Goal: Task Accomplishment & Management: Manage account settings

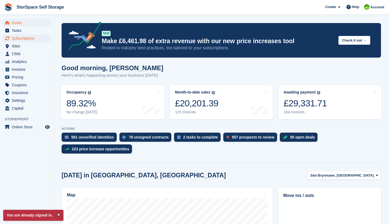
click at [21, 38] on span "Subscriptions" at bounding box center [28, 38] width 32 height 7
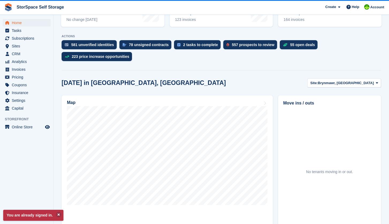
scroll to position [93, 0]
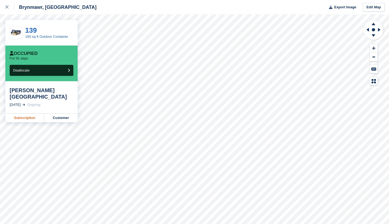
click at [26, 113] on link "Subscription" at bounding box center [24, 117] width 39 height 9
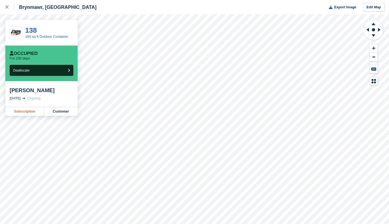
click at [32, 111] on link "Subscription" at bounding box center [24, 111] width 39 height 9
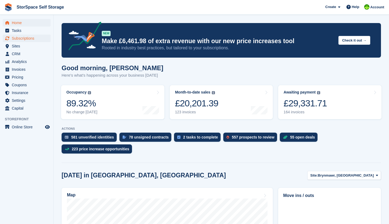
click at [26, 39] on span "Subscriptions" at bounding box center [28, 38] width 32 height 7
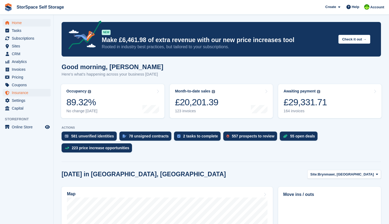
scroll to position [89, 0]
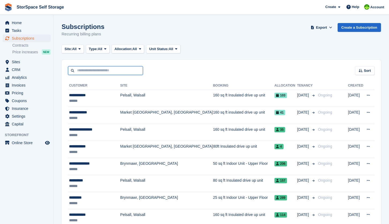
click at [86, 68] on input "text" at bounding box center [105, 70] width 75 height 9
type input "****"
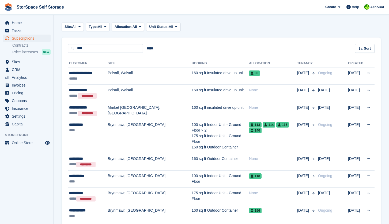
scroll to position [35, 0]
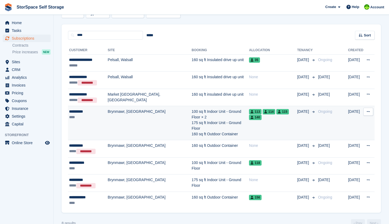
click at [104, 114] on div "****" at bounding box center [88, 117] width 39 height 6
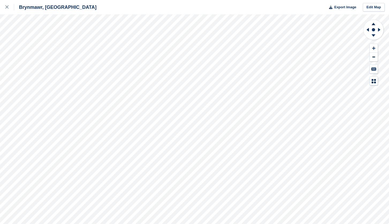
click at [55, 46] on div "Brynmawr, South Wales Export Image Edit Map" at bounding box center [194, 112] width 389 height 224
click at [49, 45] on div "Brynmawr, South Wales Export Image Edit Map" at bounding box center [194, 112] width 389 height 224
click at [68, 54] on div "Brynmawr, South Wales Export Image Edit Map" at bounding box center [194, 112] width 389 height 224
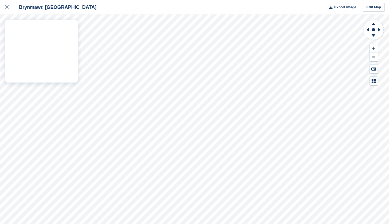
click at [61, 60] on div "Brynmawr, South Wales Export Image Edit Map" at bounding box center [194, 112] width 389 height 224
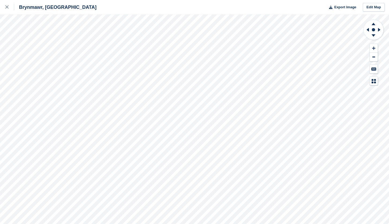
click at [27, 53] on div "Brynmawr, South Wales Export Image Edit Map" at bounding box center [194, 112] width 389 height 224
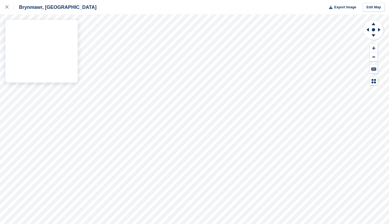
click at [43, 43] on div "Brynmawr, South Wales Export Image Edit Map" at bounding box center [194, 112] width 389 height 224
click at [25, 49] on div "Brynmawr, South Wales Export Image Edit Map" at bounding box center [194, 112] width 389 height 224
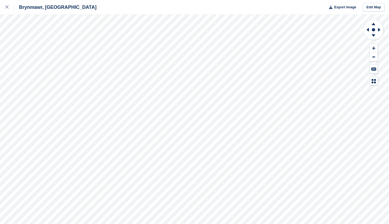
click at [25, 53] on div "Brynmawr, South Wales Export Image Edit Map" at bounding box center [194, 112] width 389 height 224
click at [24, 45] on div "Brynmawr, South Wales Export Image Edit Map" at bounding box center [194, 112] width 389 height 224
click at [22, 57] on div "Brynmawr, South Wales Export Image Edit Map" at bounding box center [194, 112] width 389 height 224
click at [38, 62] on div "Brynmawr, South Wales Export Image Edit Map" at bounding box center [194, 112] width 389 height 224
click at [35, 52] on div "Brynmawr, South Wales Export Image Edit Map" at bounding box center [194, 112] width 389 height 224
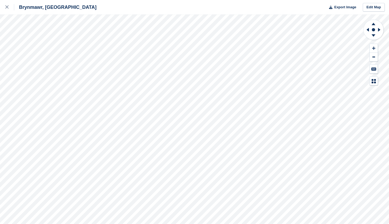
click at [40, 53] on div "Brynmawr, South Wales Export Image Edit Map" at bounding box center [194, 112] width 389 height 224
click at [62, 41] on div "Brynmawr, South Wales Export Image Edit Map" at bounding box center [194, 112] width 389 height 224
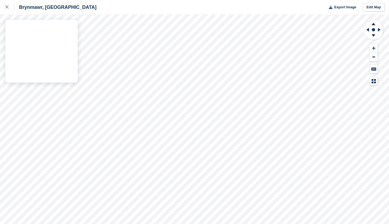
click at [63, 33] on div "Brynmawr, South Wales Export Image Edit Map" at bounding box center [194, 112] width 389 height 224
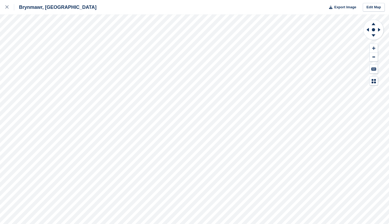
click at [74, 37] on div "Brynmawr, South Wales Export Image Edit Map" at bounding box center [194, 112] width 389 height 224
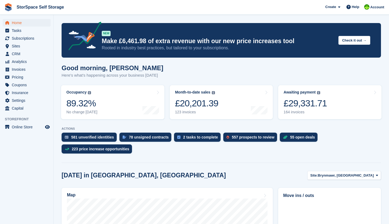
click at [18, 2] on div "StorSpace Self Storage" at bounding box center [34, 7] width 64 height 12
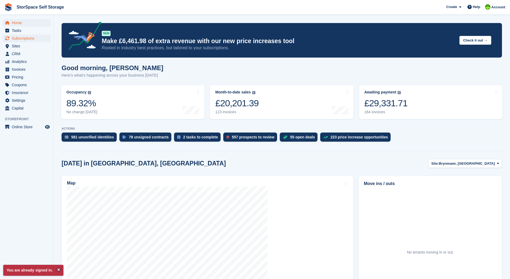
click at [27, 37] on span "Subscriptions" at bounding box center [28, 38] width 32 height 7
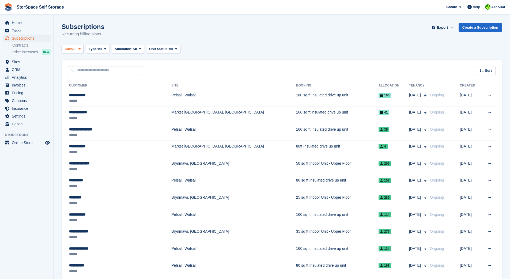
click at [74, 49] on span "All" at bounding box center [74, 48] width 5 height 5
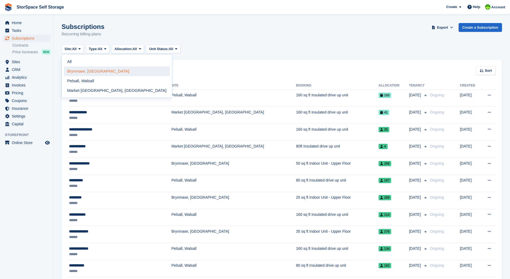
click at [85, 70] on link "Brynmawr, [GEOGRAPHIC_DATA]" at bounding box center [117, 71] width 106 height 10
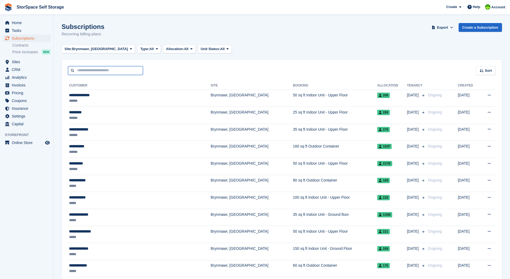
click at [98, 71] on input "text" at bounding box center [105, 70] width 75 height 9
type input "*"
type input "****"
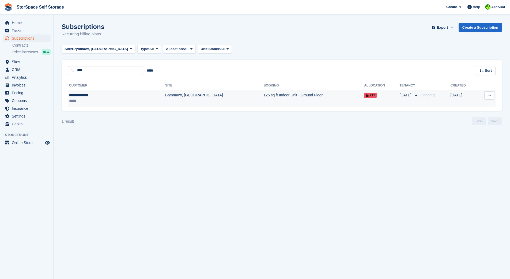
click at [93, 97] on div "**********" at bounding box center [97, 95] width 56 height 6
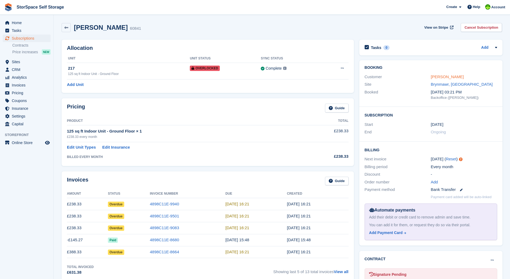
click at [447, 77] on link "[PERSON_NAME]" at bounding box center [446, 76] width 33 height 5
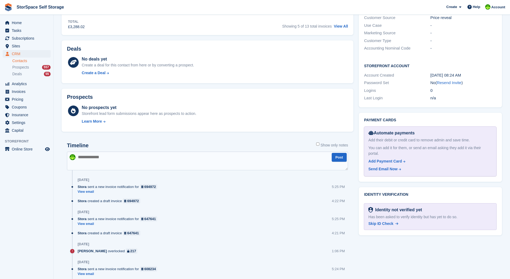
scroll to position [169, 0]
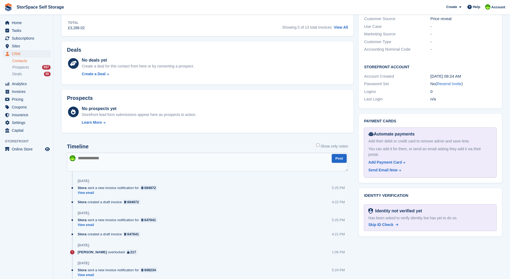
click at [123, 159] on textarea at bounding box center [207, 161] width 281 height 19
click at [147, 160] on textarea at bounding box center [207, 161] width 281 height 19
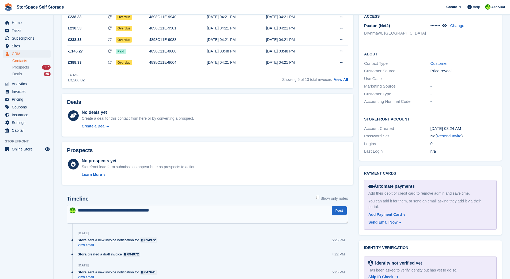
scroll to position [112, 0]
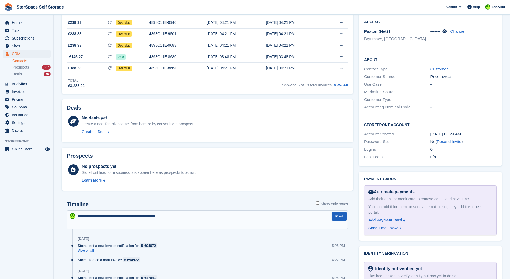
type textarea "**********"
click at [337, 216] on button "Post" at bounding box center [338, 216] width 15 height 9
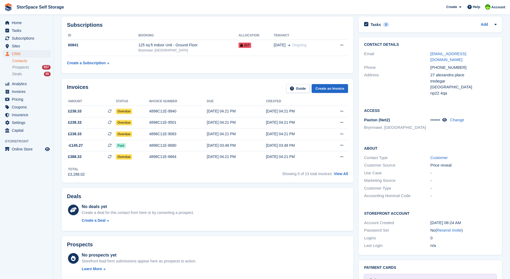
scroll to position [0, 0]
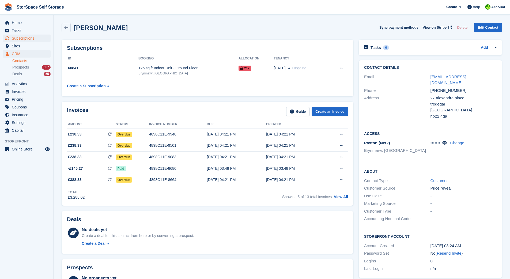
click at [21, 38] on span "Subscriptions" at bounding box center [28, 38] width 32 height 7
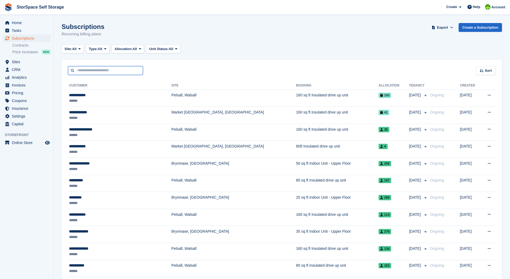
click at [91, 72] on input "text" at bounding box center [105, 70] width 75 height 9
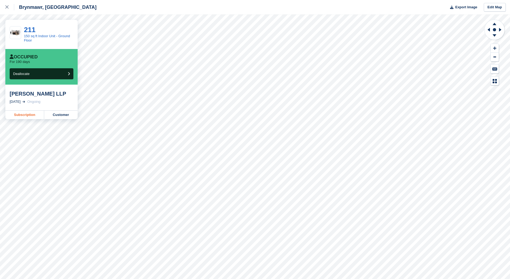
click at [26, 114] on link "Subscription" at bounding box center [24, 114] width 39 height 9
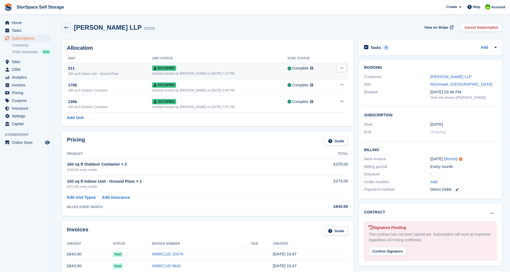
click at [344, 68] on button at bounding box center [341, 68] width 10 height 8
click at [313, 99] on p "Deallocate" at bounding box center [320, 97] width 47 height 7
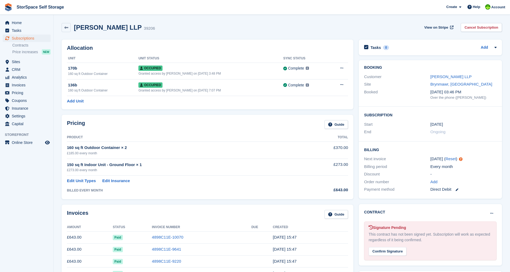
click at [96, 20] on section "Unit deallocated Schuchmann LLP 39206 View on Stripe Cancel Subscription Alloca…" at bounding box center [281, 248] width 456 height 497
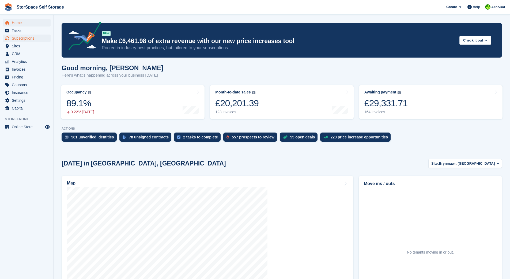
click at [34, 39] on span "Subscriptions" at bounding box center [28, 38] width 32 height 7
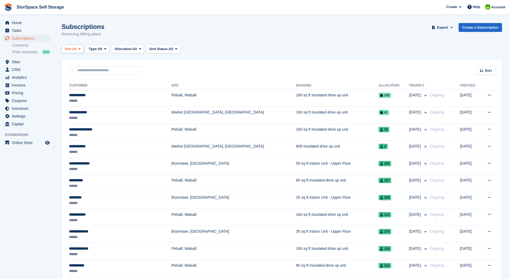
click at [74, 48] on span "All" at bounding box center [74, 48] width 5 height 5
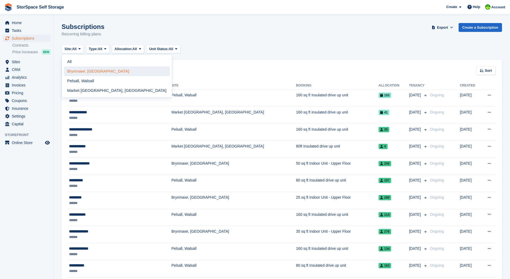
click at [81, 70] on link "Brynmawr, [GEOGRAPHIC_DATA]" at bounding box center [117, 71] width 106 height 10
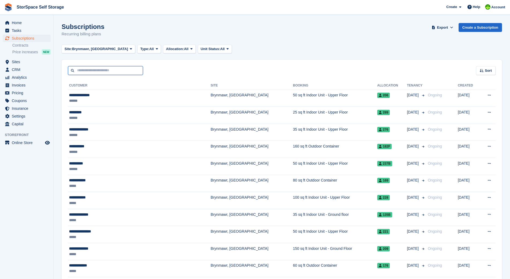
click at [104, 70] on input "text" at bounding box center [105, 70] width 75 height 9
type input "****"
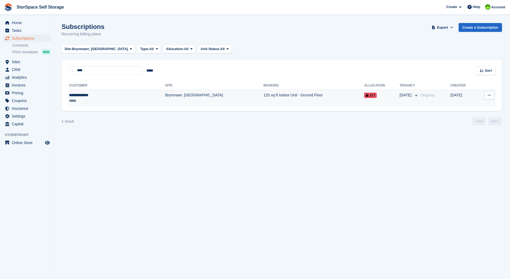
click at [165, 96] on td "Brynmawr, [GEOGRAPHIC_DATA]" at bounding box center [214, 98] width 98 height 17
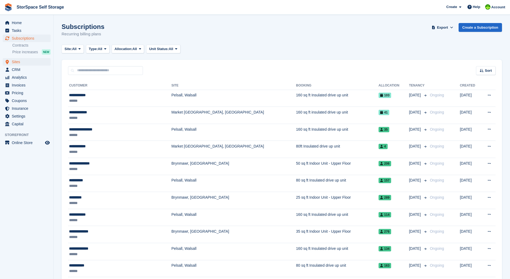
click at [20, 61] on span "Sites" at bounding box center [28, 61] width 32 height 7
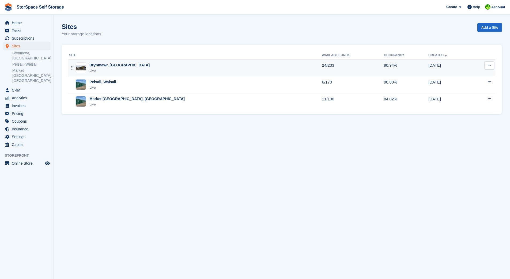
click at [108, 66] on div "Brynmawr, [GEOGRAPHIC_DATA]" at bounding box center [119, 65] width 60 height 6
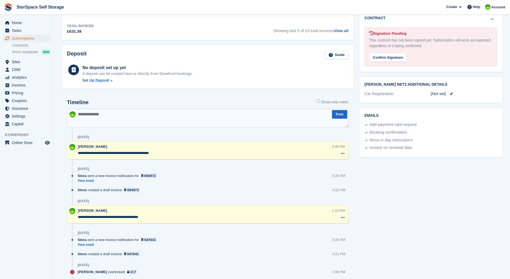
scroll to position [240, 0]
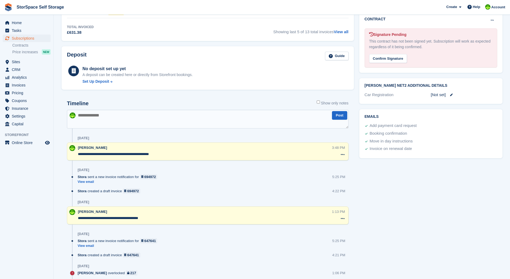
click at [139, 114] on textarea at bounding box center [207, 119] width 281 height 19
type textarea "**********"
click at [339, 114] on button "Post" at bounding box center [339, 115] width 15 height 9
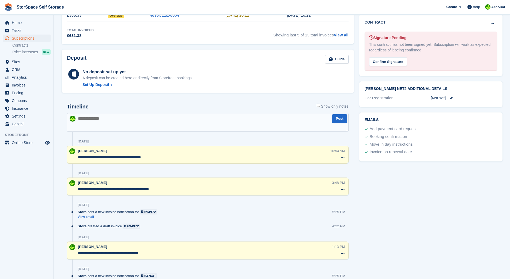
scroll to position [235, 0]
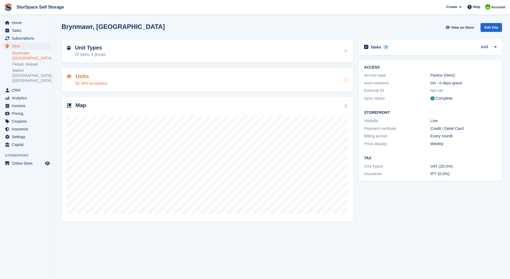
click at [97, 81] on div "90.94% occupancy" at bounding box center [91, 84] width 32 height 6
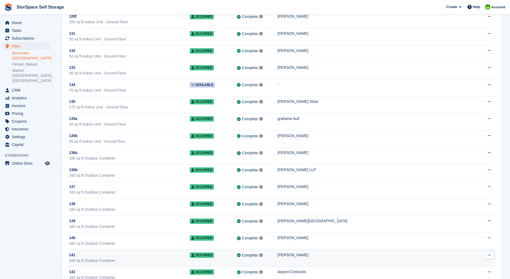
scroll to position [667, 0]
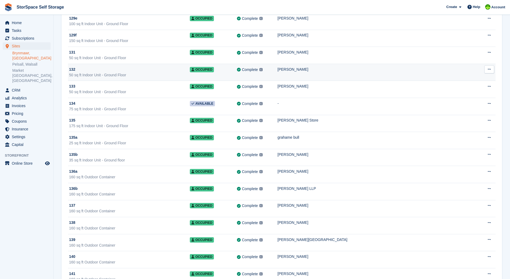
click at [190, 71] on div "132" at bounding box center [129, 70] width 121 height 6
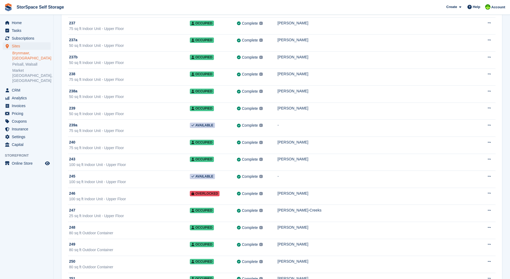
scroll to position [2434, 0]
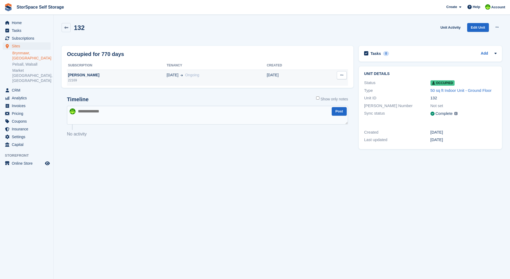
click at [169, 76] on div "[DATE] Ongoing" at bounding box center [216, 75] width 100 height 6
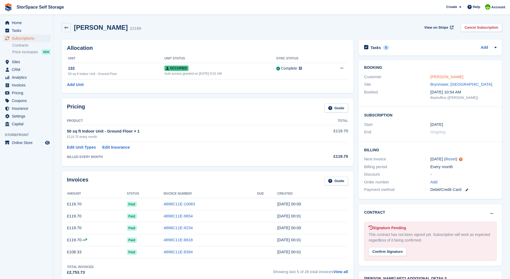
click at [442, 76] on link "[PERSON_NAME]" at bounding box center [446, 76] width 33 height 5
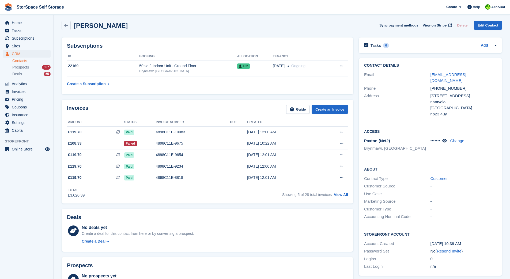
scroll to position [3, 0]
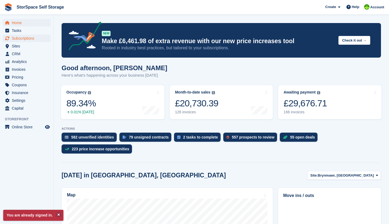
click at [28, 39] on span "Subscriptions" at bounding box center [28, 38] width 32 height 7
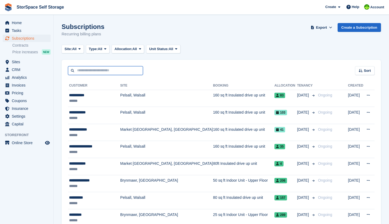
click at [79, 70] on input "text" at bounding box center [105, 70] width 75 height 9
click at [35, 63] on span "Sites" at bounding box center [28, 61] width 32 height 7
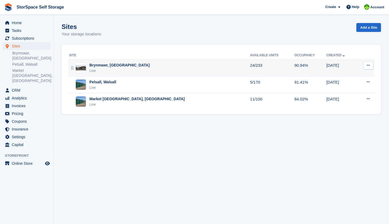
click at [102, 69] on div "Live" at bounding box center [119, 70] width 60 height 5
click at [104, 68] on div "Live" at bounding box center [119, 70] width 60 height 5
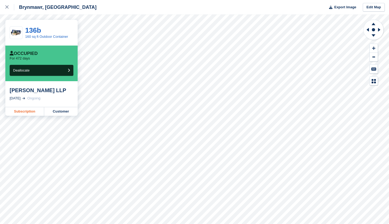
click at [21, 110] on link "Subscription" at bounding box center [24, 111] width 39 height 9
click at [29, 113] on link "Subscription" at bounding box center [24, 111] width 39 height 9
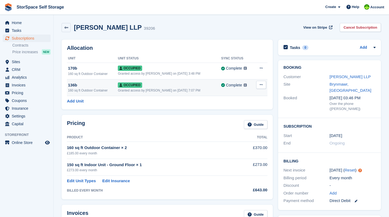
click at [259, 82] on button at bounding box center [261, 85] width 10 height 8
click at [238, 114] on p "Deallocate" at bounding box center [240, 113] width 47 height 7
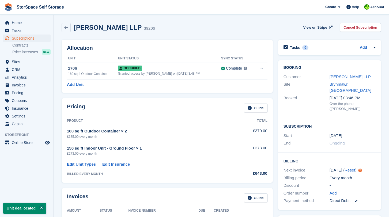
click at [97, 134] on div "£185.00 every month" at bounding box center [151, 136] width 168 height 5
click at [80, 165] on link "Edit Unit Types" at bounding box center [81, 164] width 29 height 6
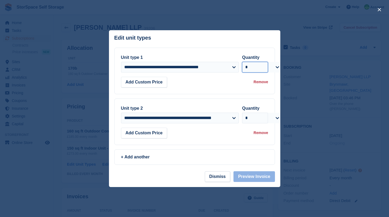
select select "*"
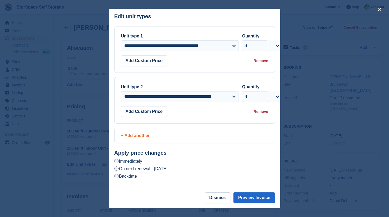
click at [261, 113] on div "Remove" at bounding box center [260, 112] width 14 height 6
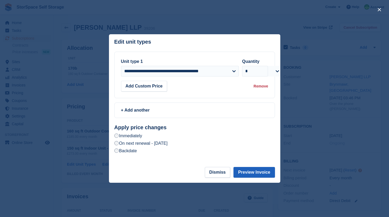
click at [253, 172] on button "Preview Invoice" at bounding box center [253, 172] width 41 height 11
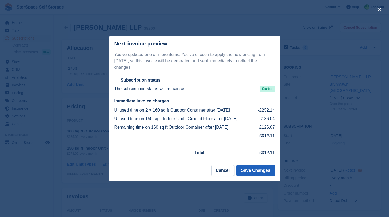
click at [258, 171] on button "Save Changes" at bounding box center [255, 170] width 38 height 11
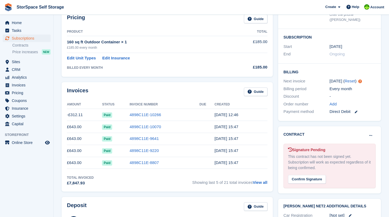
scroll to position [75, 0]
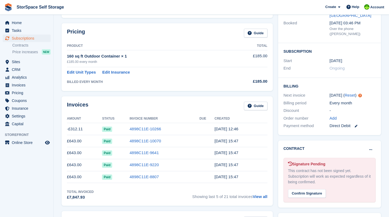
click at [157, 59] on div "£185.00 every month" at bounding box center [148, 61] width 163 height 5
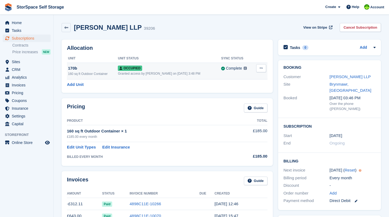
click at [263, 66] on button at bounding box center [261, 68] width 10 height 8
click at [233, 96] on p "Deallocate" at bounding box center [240, 97] width 47 height 7
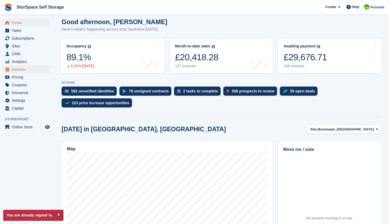
scroll to position [62, 0]
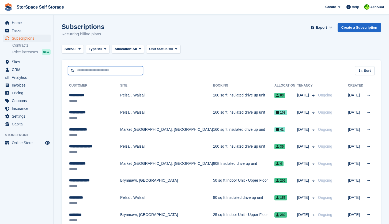
click at [105, 71] on input "text" at bounding box center [105, 70] width 75 height 9
type input "***"
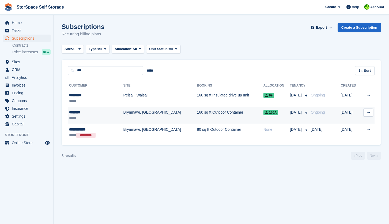
click at [123, 109] on td "Brynmawr, [GEOGRAPHIC_DATA]" at bounding box center [160, 115] width 74 height 17
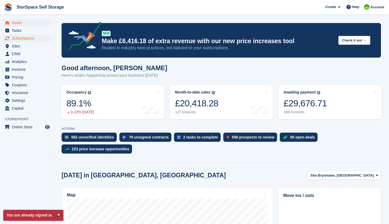
click at [27, 40] on span "Subscriptions" at bounding box center [28, 38] width 32 height 7
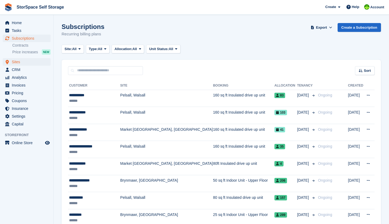
click at [30, 60] on span "Sites" at bounding box center [28, 61] width 32 height 7
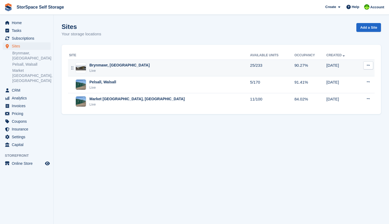
click at [99, 65] on div "Brynmawr, [GEOGRAPHIC_DATA]" at bounding box center [119, 65] width 60 height 6
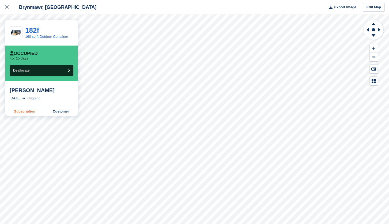
click at [29, 109] on link "Subscription" at bounding box center [24, 111] width 39 height 9
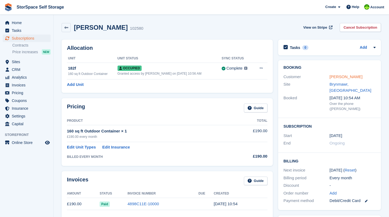
click at [347, 75] on link "dafydd shaw" at bounding box center [345, 76] width 33 height 5
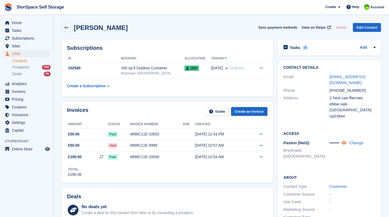
click at [346, 141] on icon at bounding box center [343, 143] width 5 height 4
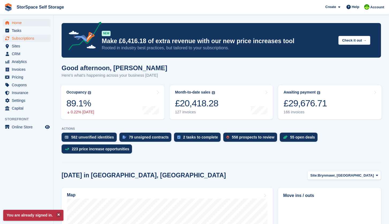
click at [33, 40] on span "Subscriptions" at bounding box center [28, 38] width 32 height 7
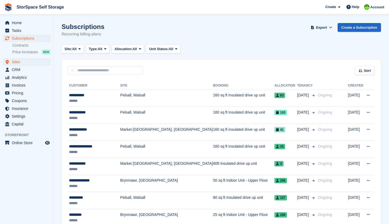
click at [24, 61] on span "Sites" at bounding box center [28, 61] width 32 height 7
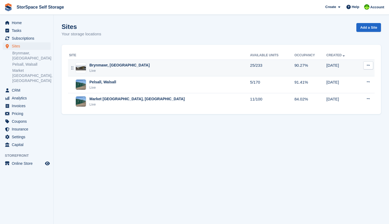
click at [125, 69] on div "Live" at bounding box center [119, 70] width 60 height 5
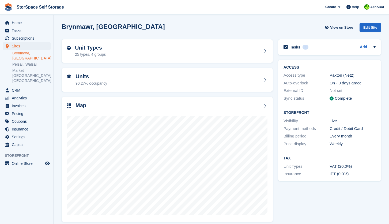
scroll to position [4, 0]
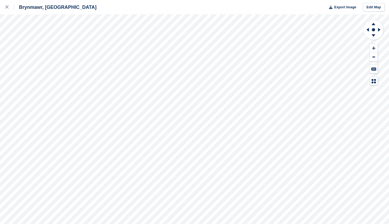
click at [35, 46] on div "Brynmawr, South Wales Export Image Edit Map" at bounding box center [194, 112] width 389 height 224
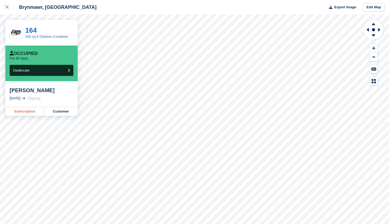
click at [29, 110] on link "Subscription" at bounding box center [24, 111] width 39 height 9
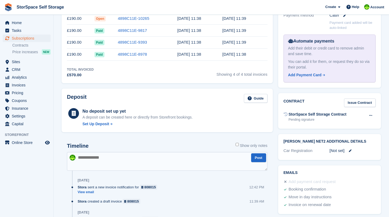
scroll to position [186, 0]
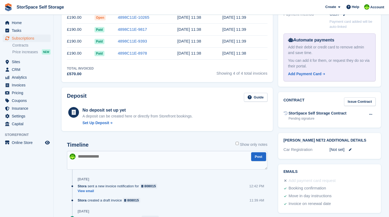
click at [153, 154] on textarea at bounding box center [167, 160] width 200 height 19
type textarea "*"
type textarea "**********"
click at [262, 160] on button "Post" at bounding box center [258, 156] width 15 height 9
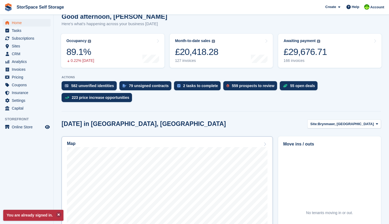
scroll to position [88, 0]
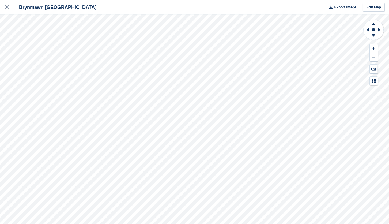
click at [62, 62] on div "Brynmawr, [GEOGRAPHIC_DATA] Export Image Edit Map" at bounding box center [194, 112] width 389 height 224
click at [70, 62] on div "Brynmawr, [GEOGRAPHIC_DATA] Export Image Edit Map" at bounding box center [194, 112] width 389 height 224
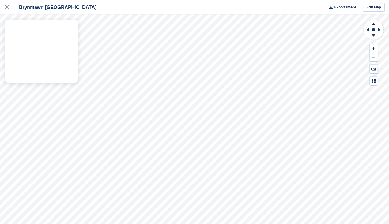
click at [49, 44] on div "Brynmawr, [GEOGRAPHIC_DATA] Export Image Edit Map" at bounding box center [194, 112] width 389 height 224
click at [55, 44] on div "Brynmawr, [GEOGRAPHIC_DATA] Export Image Edit Map" at bounding box center [194, 112] width 389 height 224
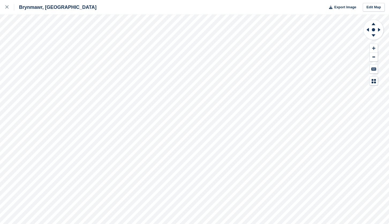
click at [60, 44] on div "Brynmawr, [GEOGRAPHIC_DATA] Export Image Edit Map" at bounding box center [194, 112] width 389 height 224
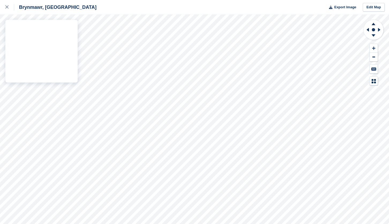
click at [43, 46] on div "Brynmawr, [GEOGRAPHIC_DATA] Export Image Edit Map" at bounding box center [194, 112] width 389 height 224
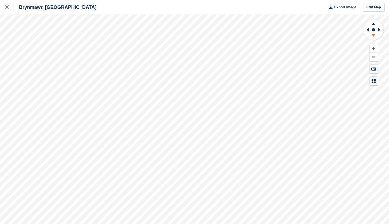
click at [371, 37] on icon at bounding box center [373, 36] width 14 height 7
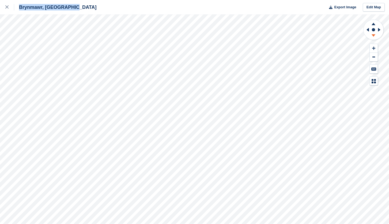
click at [371, 37] on icon at bounding box center [373, 36] width 14 height 7
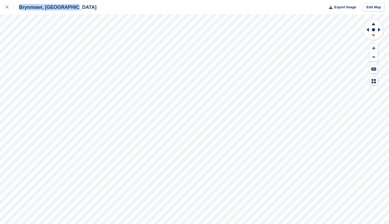
click at [371, 37] on icon at bounding box center [373, 36] width 14 height 7
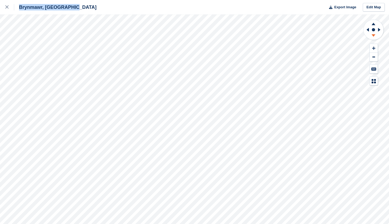
click at [371, 37] on icon at bounding box center [373, 36] width 14 height 7
click at [367, 31] on icon at bounding box center [366, 30] width 7 height 14
click at [377, 30] on icon at bounding box center [379, 30] width 7 height 14
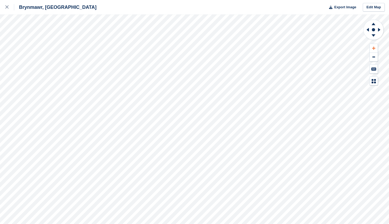
click at [374, 48] on icon at bounding box center [373, 48] width 3 height 4
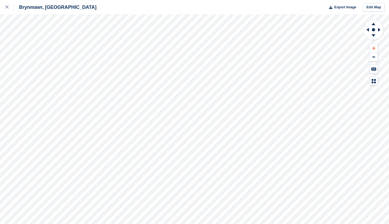
click at [374, 48] on icon at bounding box center [373, 48] width 3 height 4
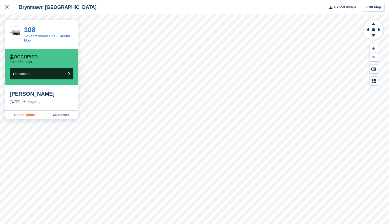
click at [35, 116] on link "Subscription" at bounding box center [24, 114] width 39 height 9
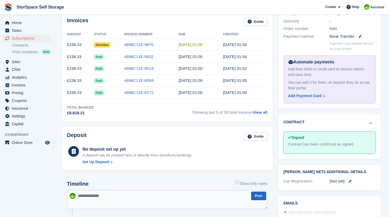
scroll to position [242, 0]
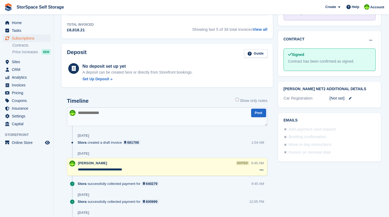
click at [152, 167] on textarea "**********" at bounding box center [164, 169] width 172 height 5
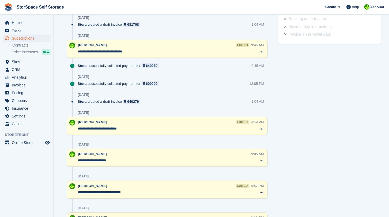
scroll to position [359, 0]
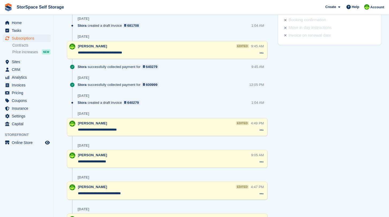
click at [168, 129] on textarea "**********" at bounding box center [164, 129] width 172 height 5
click at [173, 90] on div "Stora successfully collected payment for 600999 12:05 PM" at bounding box center [173, 86] width 190 height 9
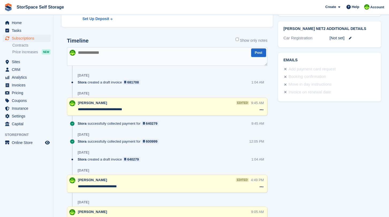
scroll to position [301, 0]
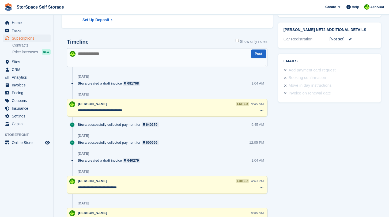
click at [105, 54] on textarea at bounding box center [167, 57] width 200 height 19
type textarea "**********"
click at [258, 56] on button "Post" at bounding box center [258, 53] width 15 height 9
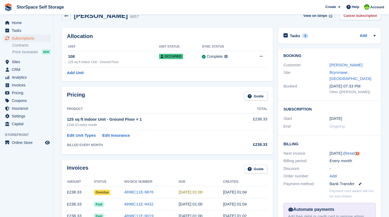
scroll to position [31, 0]
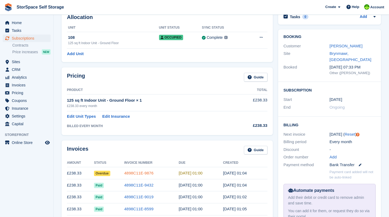
click at [151, 172] on link "4898C11E-9876" at bounding box center [138, 173] width 29 height 5
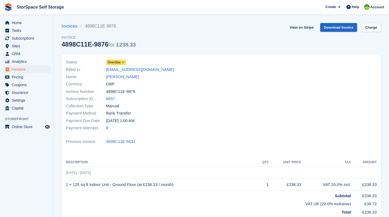
click at [125, 64] on icon at bounding box center [123, 62] width 3 height 3
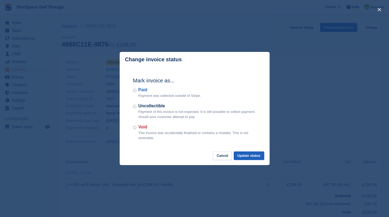
click at [241, 157] on button "Update status" at bounding box center [248, 155] width 30 height 9
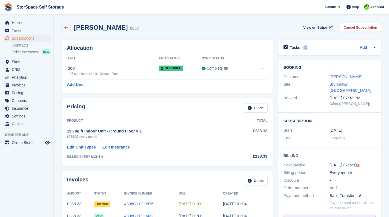
click at [67, 30] on link at bounding box center [66, 27] width 9 height 9
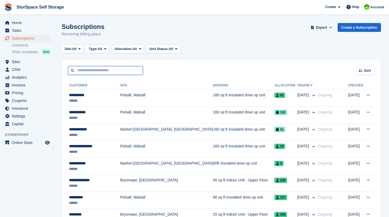
click at [83, 74] on input "text" at bounding box center [105, 70] width 75 height 9
type input "*****"
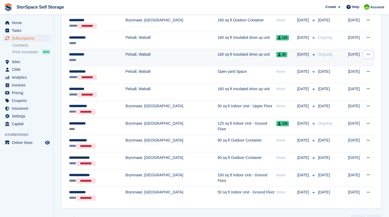
scroll to position [225, 0]
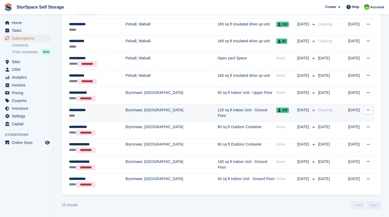
click at [122, 112] on div "**********" at bounding box center [97, 110] width 56 height 6
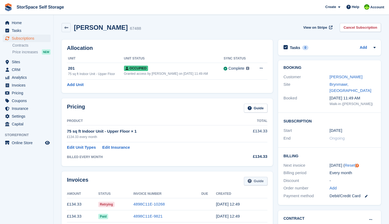
click at [256, 181] on link "Guide" at bounding box center [256, 181] width 24 height 9
